Goal: Find specific page/section: Find specific page/section

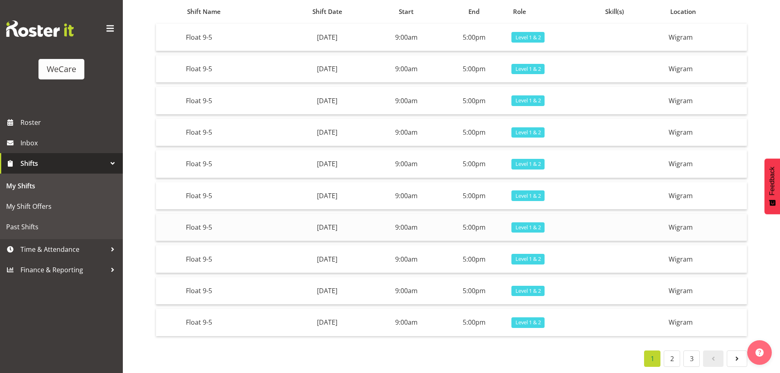
scroll to position [90, 0]
click at [675, 353] on link "2" at bounding box center [672, 359] width 16 height 16
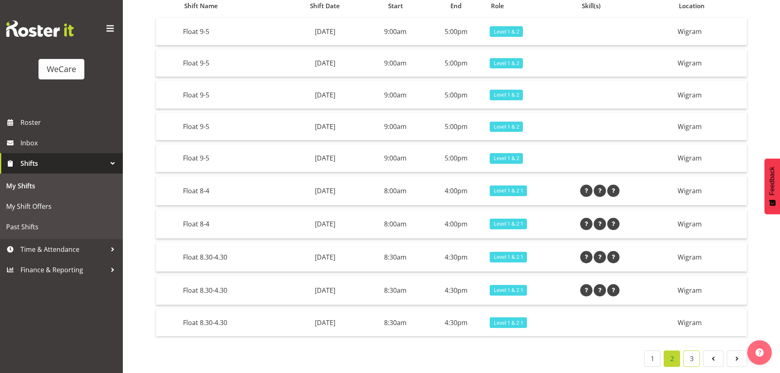
click at [693, 356] on link "3" at bounding box center [691, 359] width 16 height 16
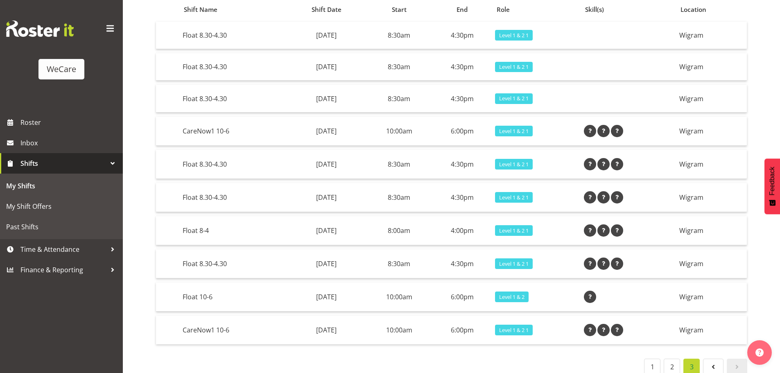
scroll to position [100, 0]
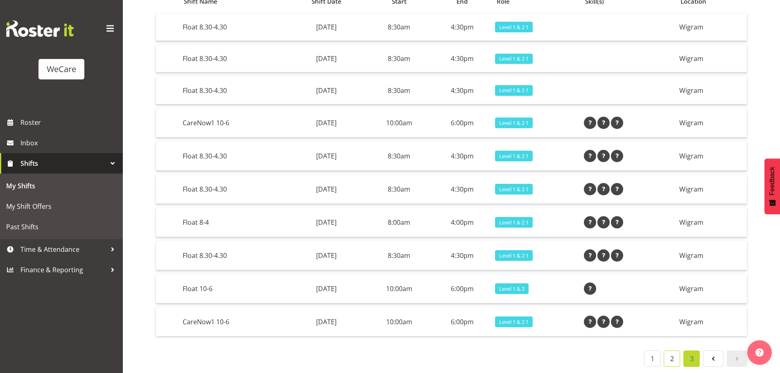
click at [674, 354] on link "2" at bounding box center [672, 359] width 16 height 16
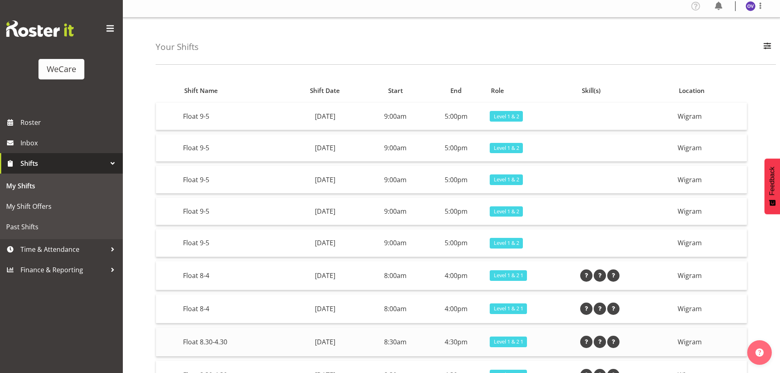
scroll to position [0, 0]
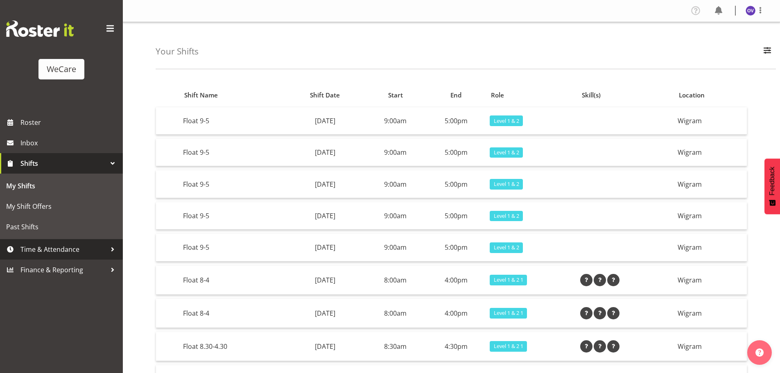
click at [54, 248] on span "Time & Attendance" at bounding box center [63, 249] width 86 height 12
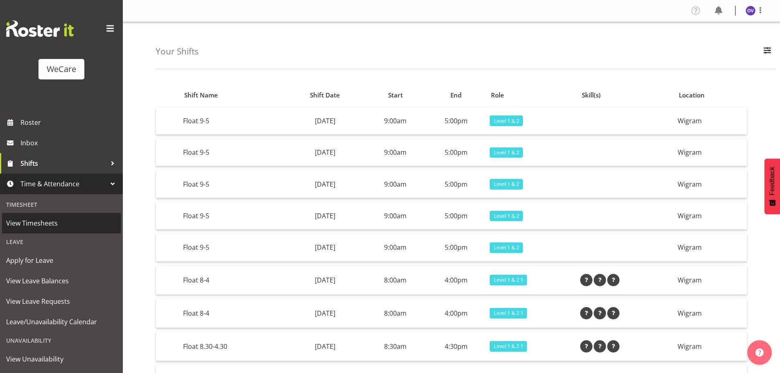
click at [52, 225] on span "View Timesheets" at bounding box center [61, 223] width 111 height 12
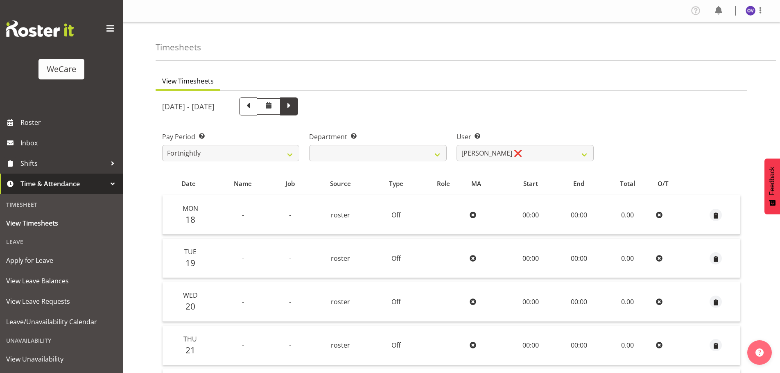
click at [294, 111] on span at bounding box center [289, 105] width 11 height 11
select select
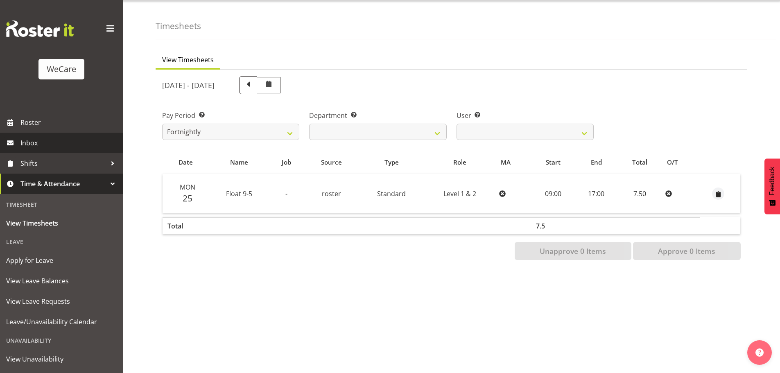
click at [67, 144] on span "Inbox" at bounding box center [69, 143] width 98 height 12
